Goal: Obtain resource: Obtain resource

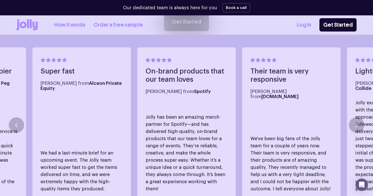
scroll to position [280, 0]
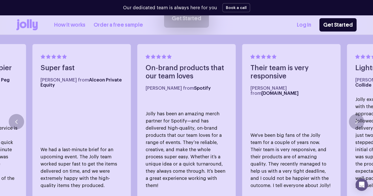
click at [124, 27] on link "Order a free sample" at bounding box center [117, 25] width 49 height 8
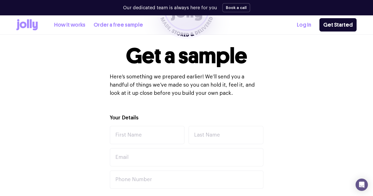
scroll to position [106, 0]
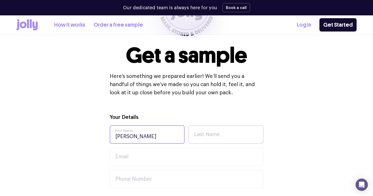
type input "Olivia"
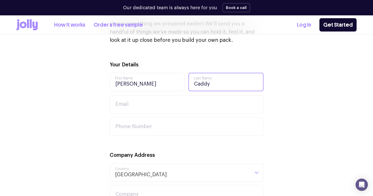
scroll to position [186, 0]
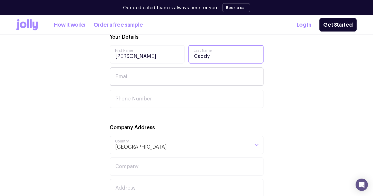
type input "Caddy"
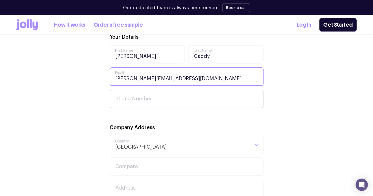
type input "olivia.caddy@icloud.com"
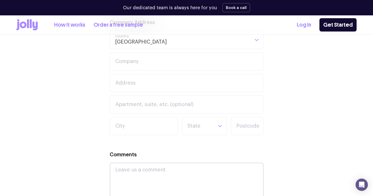
scroll to position [287, 0]
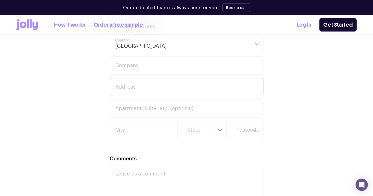
type input "0493290611"
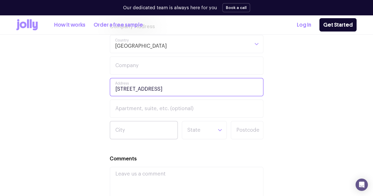
type input "21 Trinity Drive"
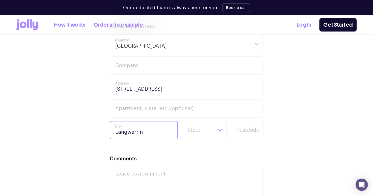
type input "Langwarrin"
click at [170, 133] on input "Langwarrin" at bounding box center [144, 130] width 68 height 18
type input "Langwarrin"
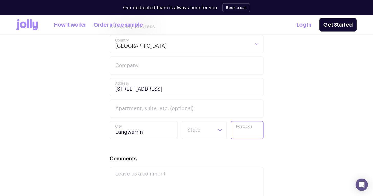
type input "3910"
click at [235, 152] on div "Your Details Olivia First Name Caddy Last Name olivia.caddy@icloud.com Email 04…" at bounding box center [187, 67] width 154 height 270
click at [207, 133] on input "Search for option" at bounding box center [200, 129] width 26 height 17
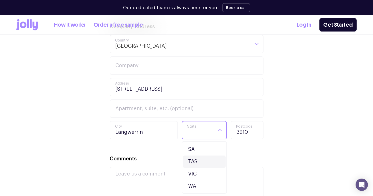
scroll to position [48, 0]
click at [197, 175] on li "VIC" at bounding box center [204, 174] width 43 height 12
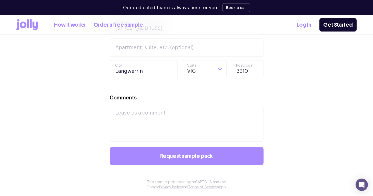
scroll to position [368, 0]
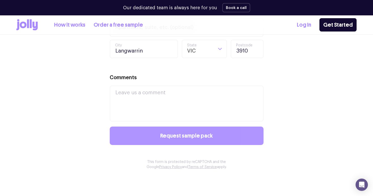
click at [178, 140] on button "Request sample pack" at bounding box center [187, 136] width 154 height 18
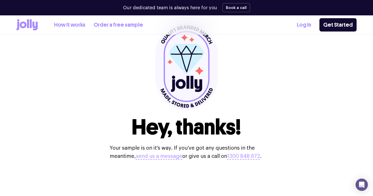
scroll to position [35, 0]
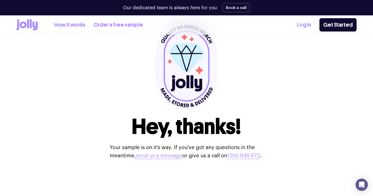
click at [62, 26] on link "How it works" at bounding box center [69, 25] width 31 height 8
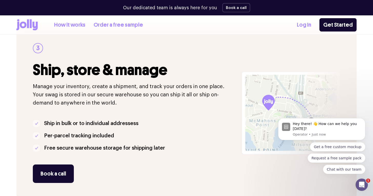
scroll to position [368, 0]
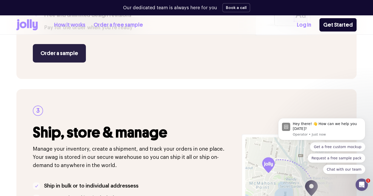
click at [55, 52] on link "Order a sample" at bounding box center [59, 53] width 53 height 18
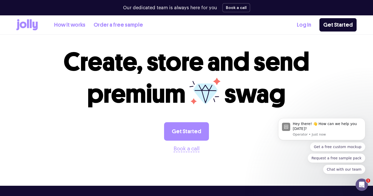
scroll to position [190, 0]
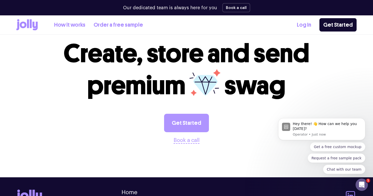
click at [195, 123] on link "Get Started" at bounding box center [186, 123] width 45 height 18
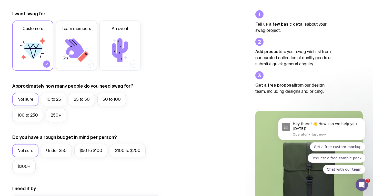
scroll to position [50, 0]
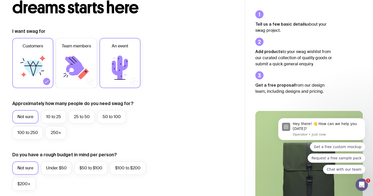
click at [114, 73] on icon at bounding box center [120, 68] width 16 height 24
click at [0, 0] on input "An event" at bounding box center [0, 0] width 0 height 0
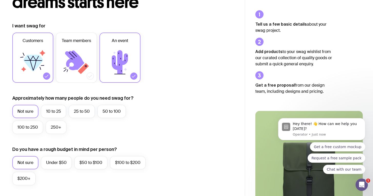
scroll to position [59, 0]
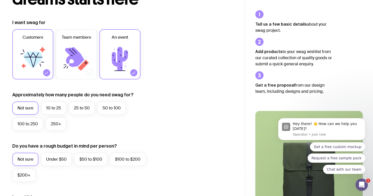
click at [31, 50] on icon at bounding box center [32, 59] width 31 height 31
click at [0, 0] on input "Customers" at bounding box center [0, 0] width 0 height 0
click at [49, 114] on label "10 to 25" at bounding box center [53, 107] width 25 height 13
click at [0, 0] on input "10 to 25" at bounding box center [0, 0] width 0 height 0
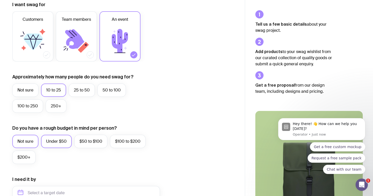
click at [63, 141] on label "Under $50" at bounding box center [56, 141] width 31 height 13
click at [0, 0] on input "Under $50" at bounding box center [0, 0] width 0 height 0
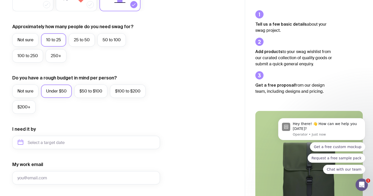
scroll to position [128, 0]
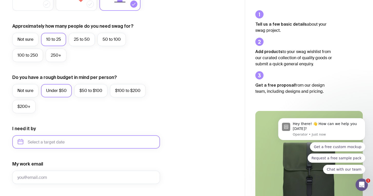
click at [62, 141] on input "text" at bounding box center [86, 141] width 148 height 13
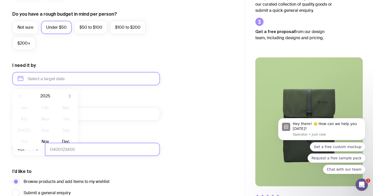
scroll to position [192, 0]
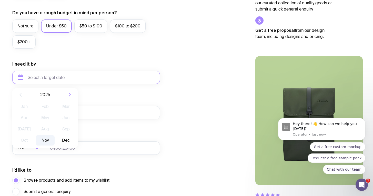
click at [41, 140] on button "Nov" at bounding box center [45, 140] width 19 height 10
type input "November 2025"
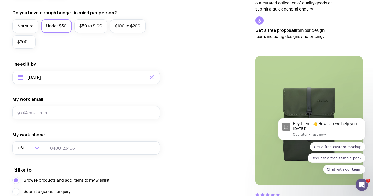
click at [97, 165] on form "I want swag for Customers Team members An event Approximately how many people d…" at bounding box center [86, 53] width 148 height 334
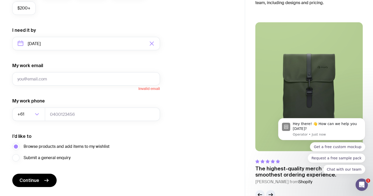
scroll to position [228, 0]
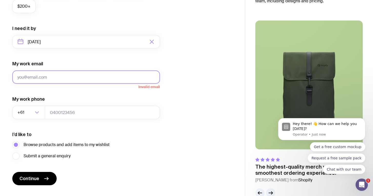
click at [70, 76] on input "My work email" at bounding box center [86, 76] width 148 height 13
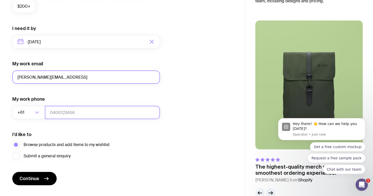
type input "olivia.caddy@icloud.cim"
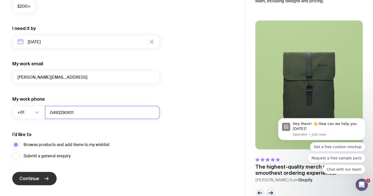
type input "0493290611"
click at [38, 180] on span "Continue" at bounding box center [29, 178] width 20 height 6
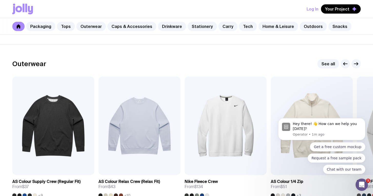
scroll to position [395, 0]
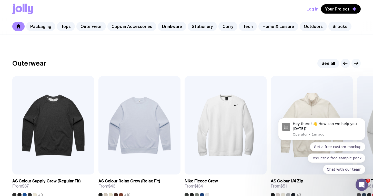
click at [355, 64] on icon "button" at bounding box center [356, 63] width 6 height 6
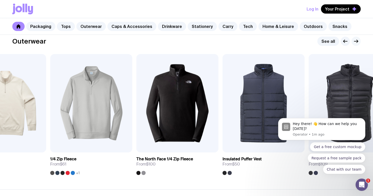
scroll to position [417, 0]
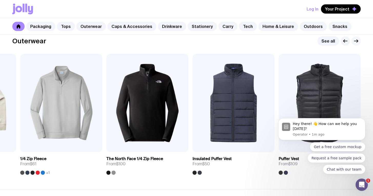
click at [355, 43] on icon "button" at bounding box center [356, 41] width 6 height 6
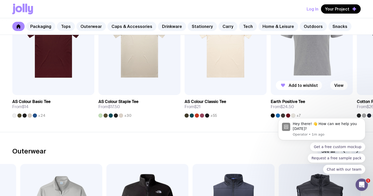
scroll to position [244, 0]
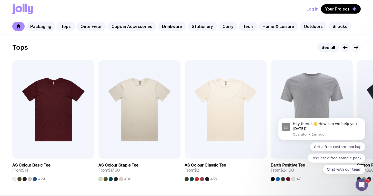
click at [355, 46] on icon "button" at bounding box center [356, 47] width 6 height 6
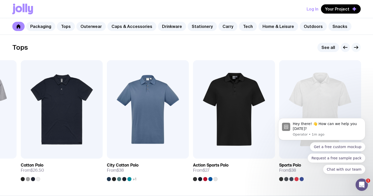
click at [355, 46] on icon "button" at bounding box center [356, 47] width 6 height 6
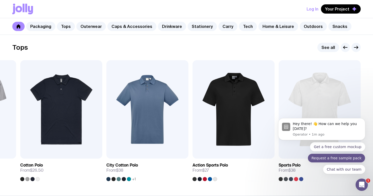
click at [344, 157] on button "Request a free sample pack" at bounding box center [336, 157] width 58 height 9
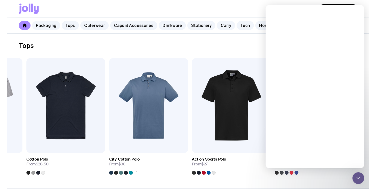
scroll to position [0, 0]
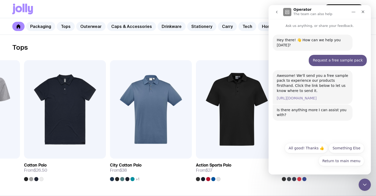
click at [317, 96] on link "https://www.sendjolly.com.au/request-sample" at bounding box center [297, 98] width 40 height 4
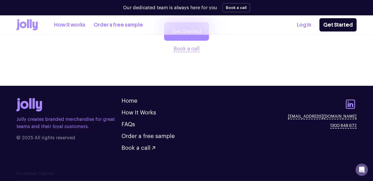
scroll to position [281, 0]
